Goal: Information Seeking & Learning: Learn about a topic

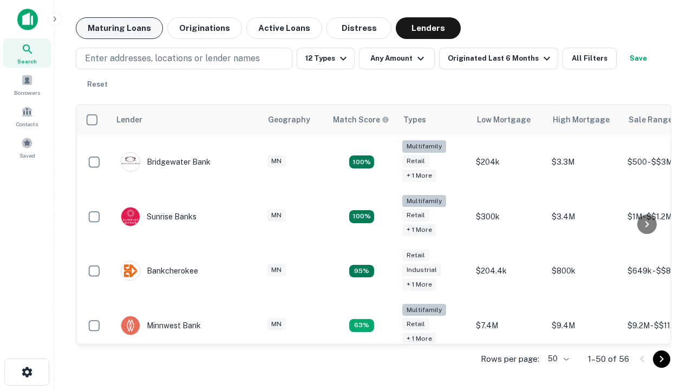
click at [119, 28] on button "Maturing Loans" at bounding box center [119, 28] width 87 height 22
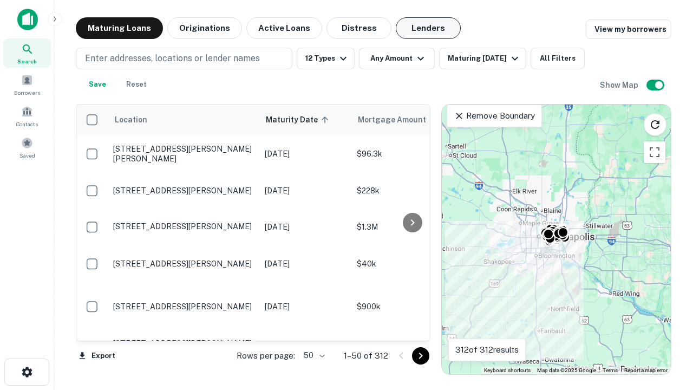
click at [428, 28] on button "Lenders" at bounding box center [428, 28] width 65 height 22
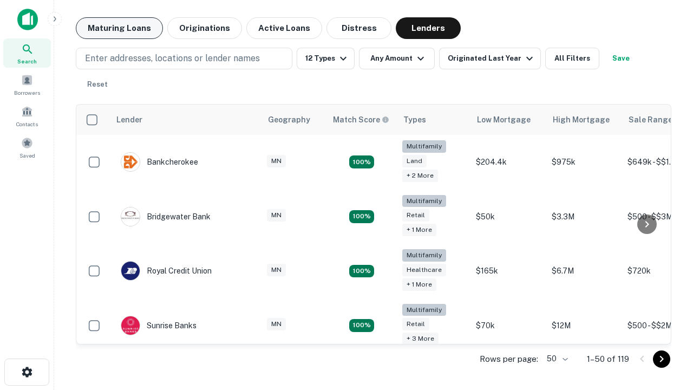
click at [119, 28] on button "Maturing Loans" at bounding box center [119, 28] width 87 height 22
